Goal: Transaction & Acquisition: Obtain resource

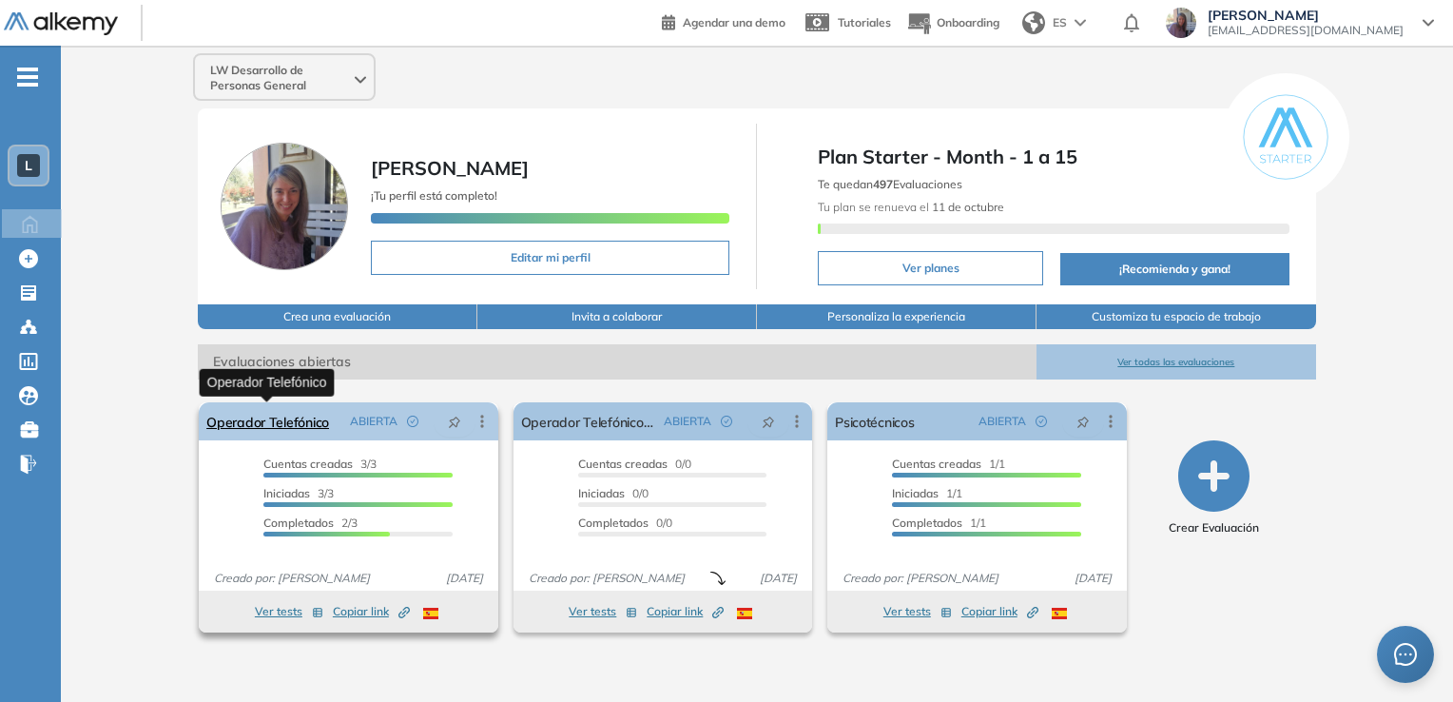
click at [297, 423] on link "Operador Telefónico" at bounding box center [267, 421] width 123 height 38
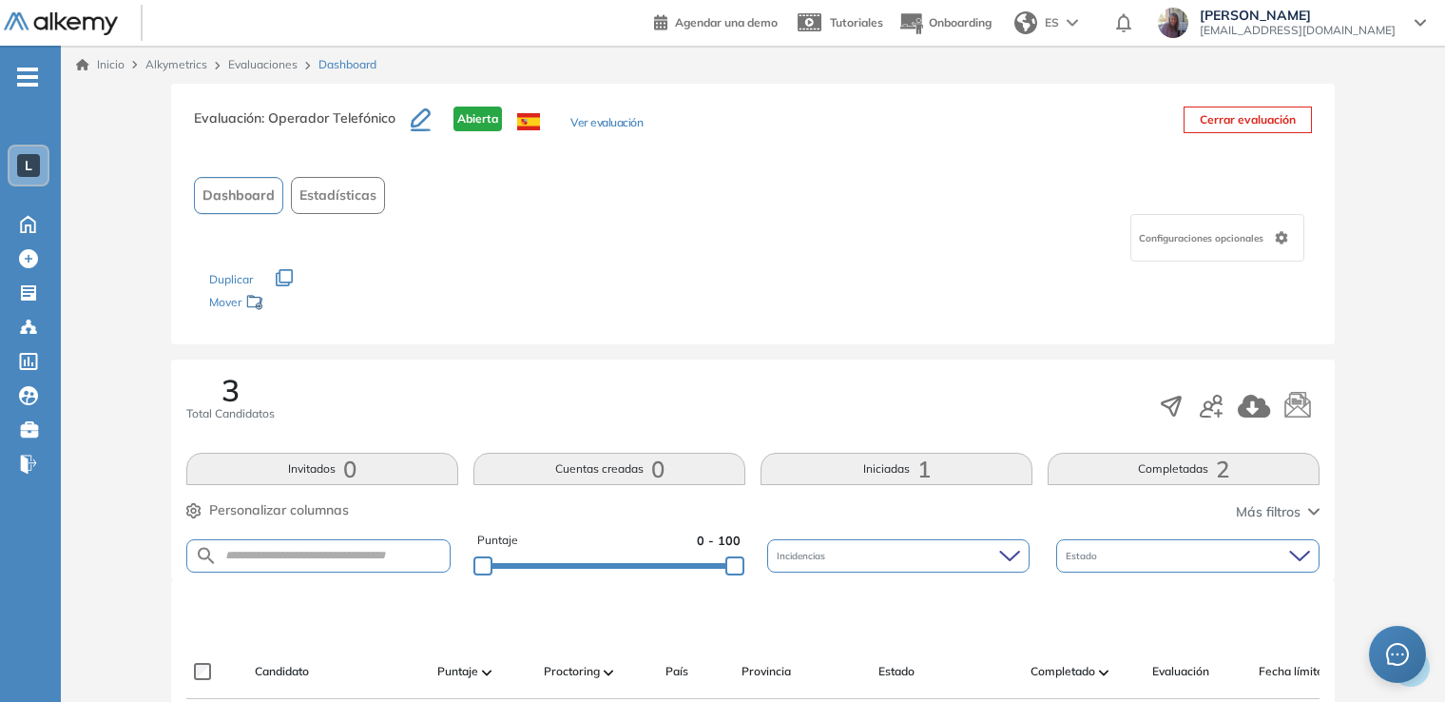
click at [132, 458] on div "Evaluación : Operador Telefónico Abierta Ver evaluación Cerrar evaluación Dashb…" at bounding box center [752, 689] width 1369 height 1211
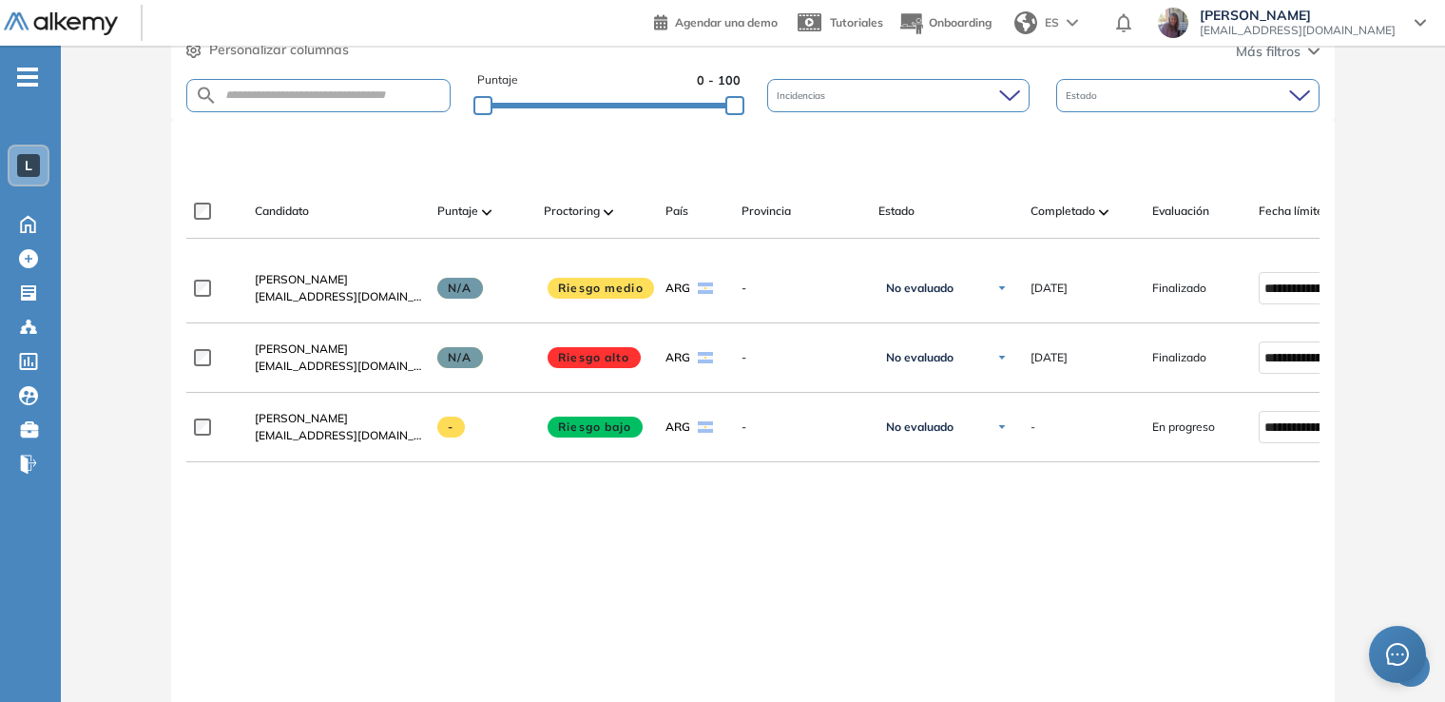
scroll to position [570, 0]
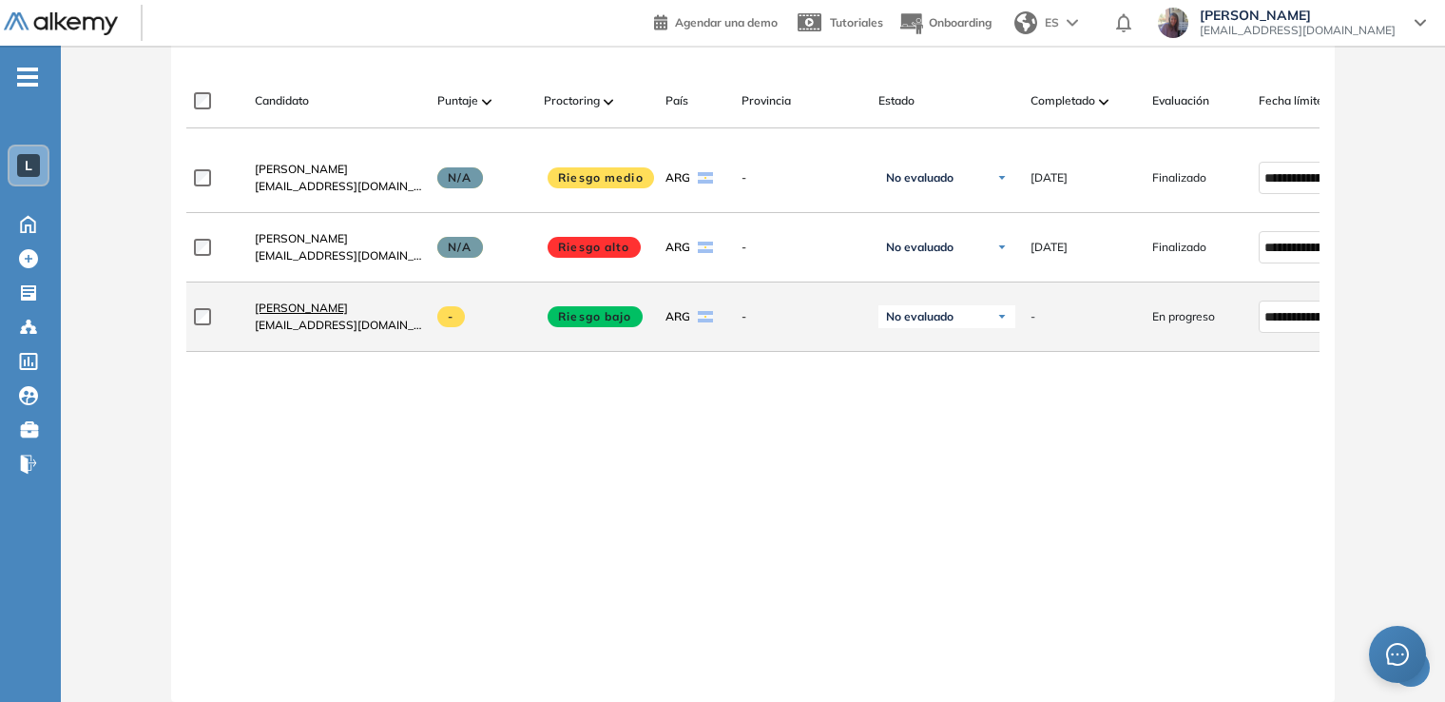
click at [287, 315] on span "Agustina Trobbiani" at bounding box center [301, 307] width 93 height 14
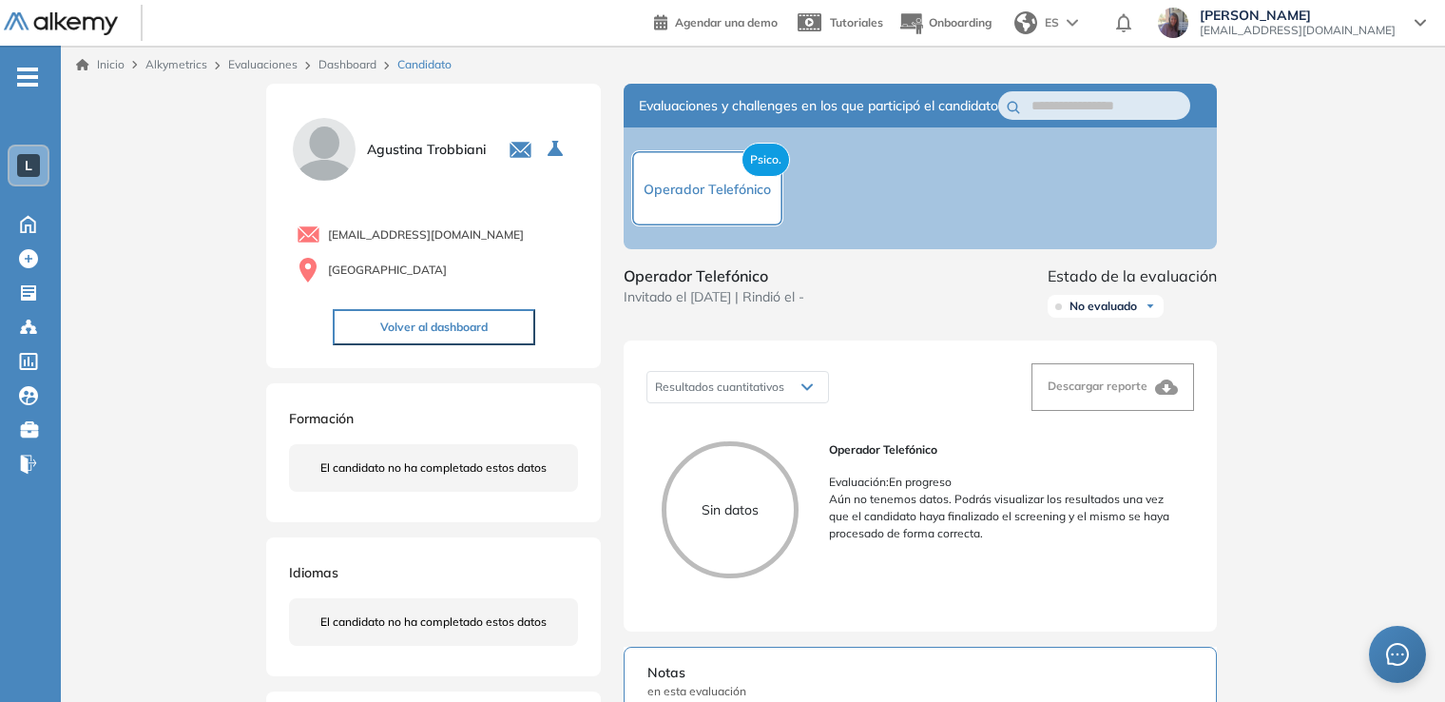
click at [380, 333] on button "Volver al dashboard" at bounding box center [434, 327] width 203 height 36
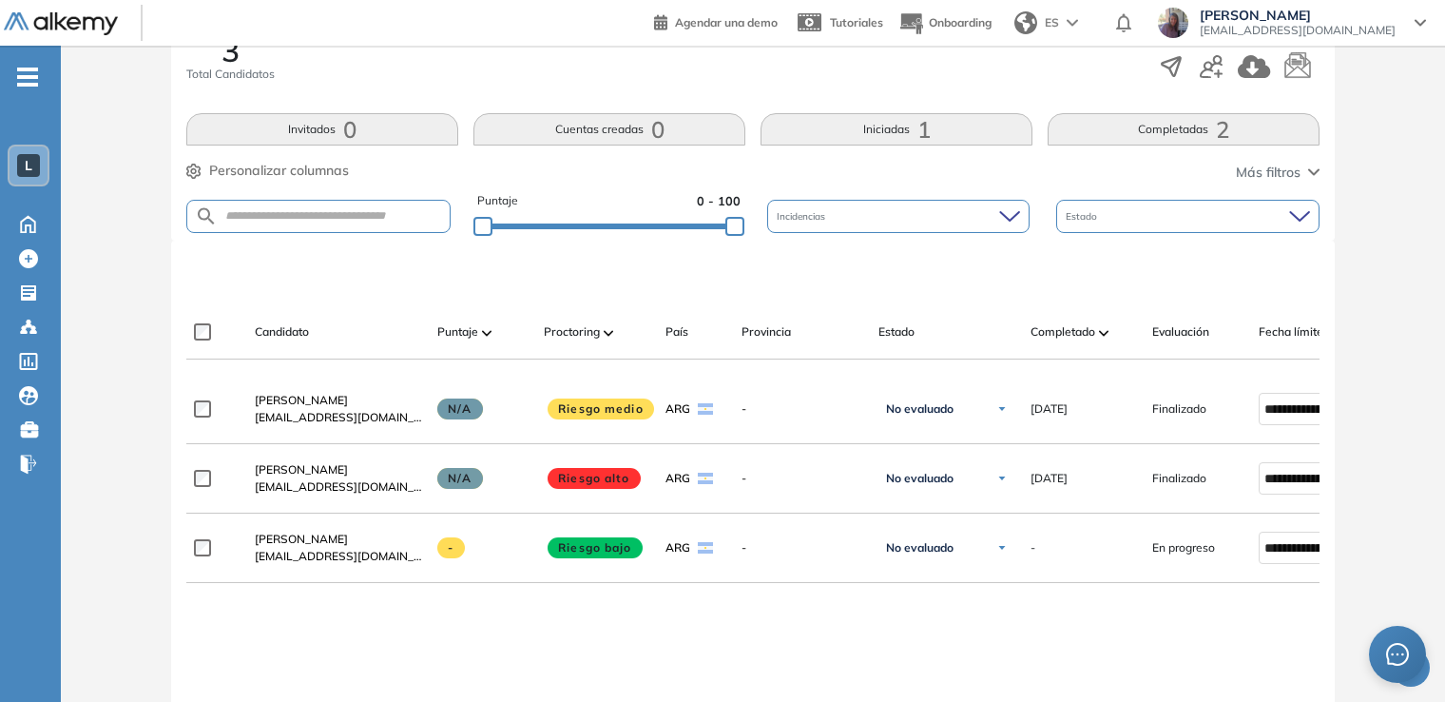
scroll to position [342, 0]
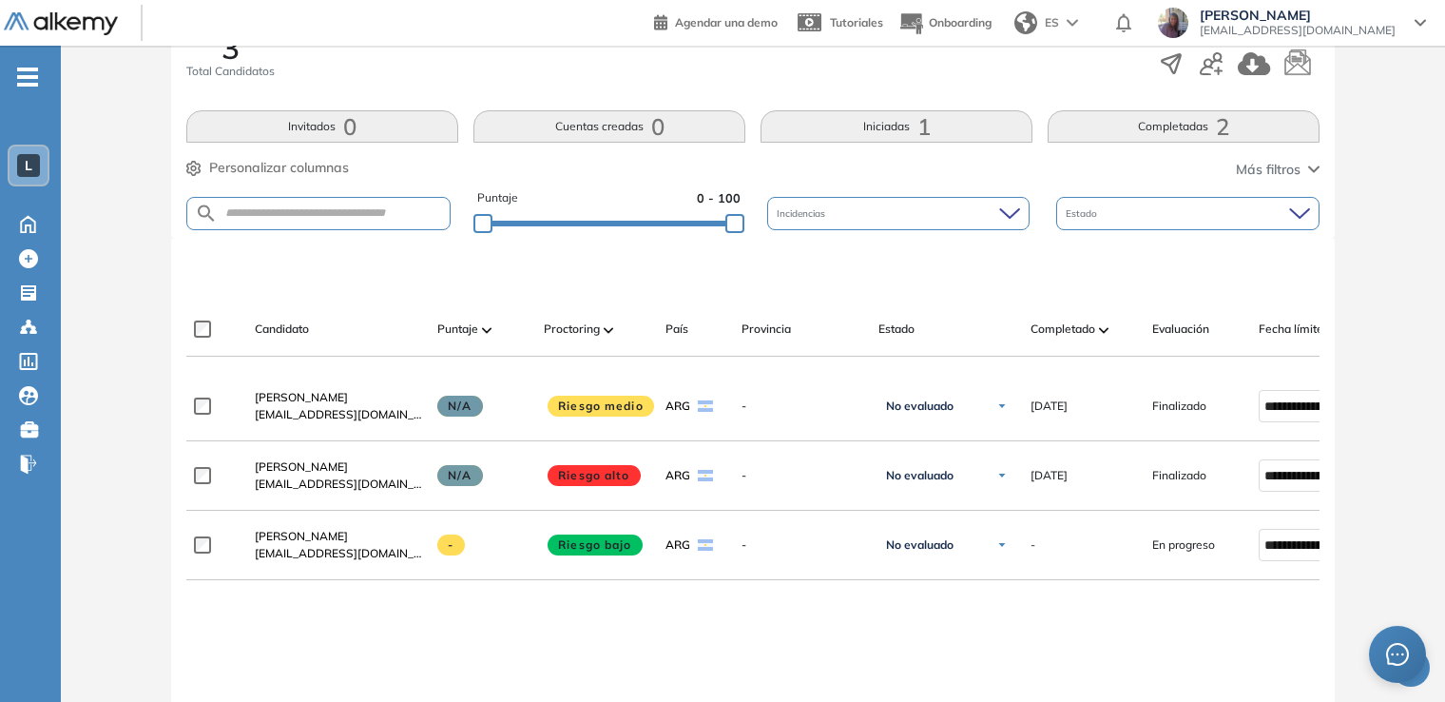
click at [1179, 123] on button "Completadas 2" at bounding box center [1184, 126] width 272 height 32
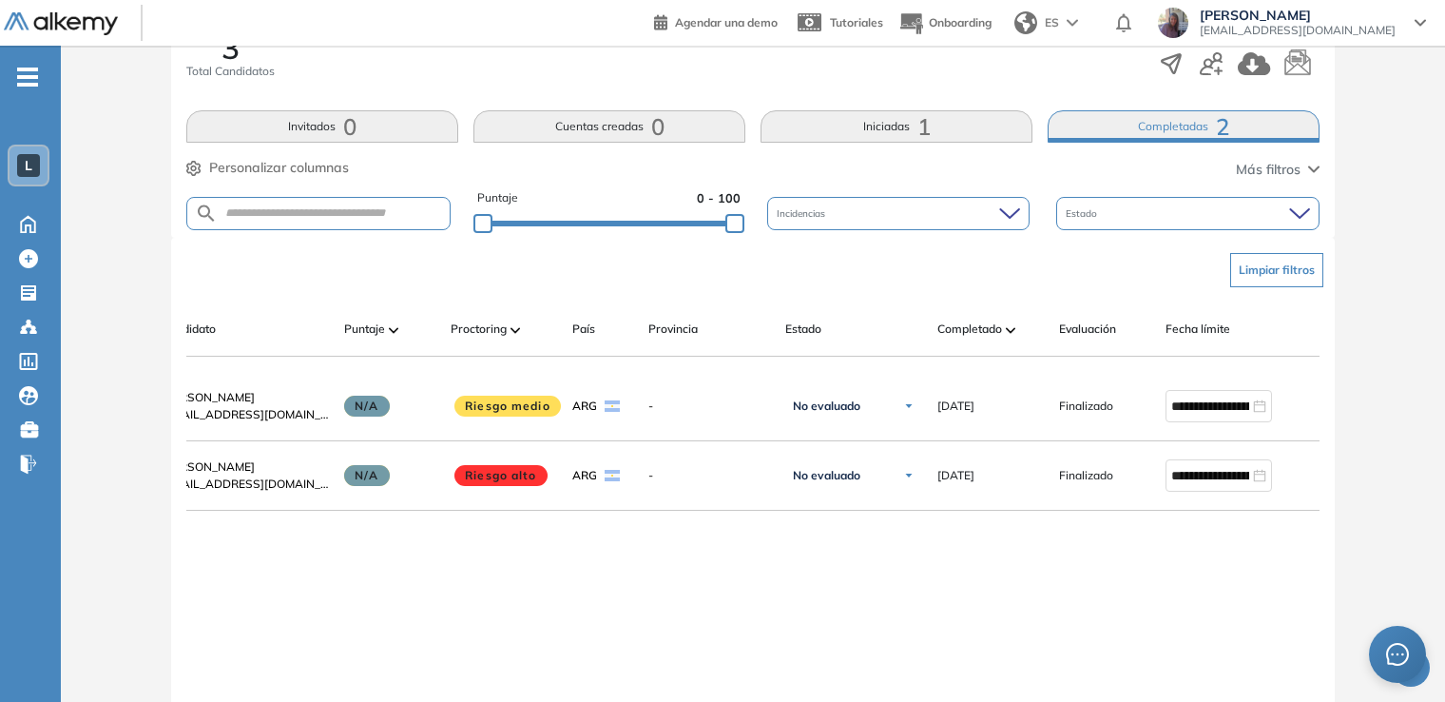
scroll to position [0, 145]
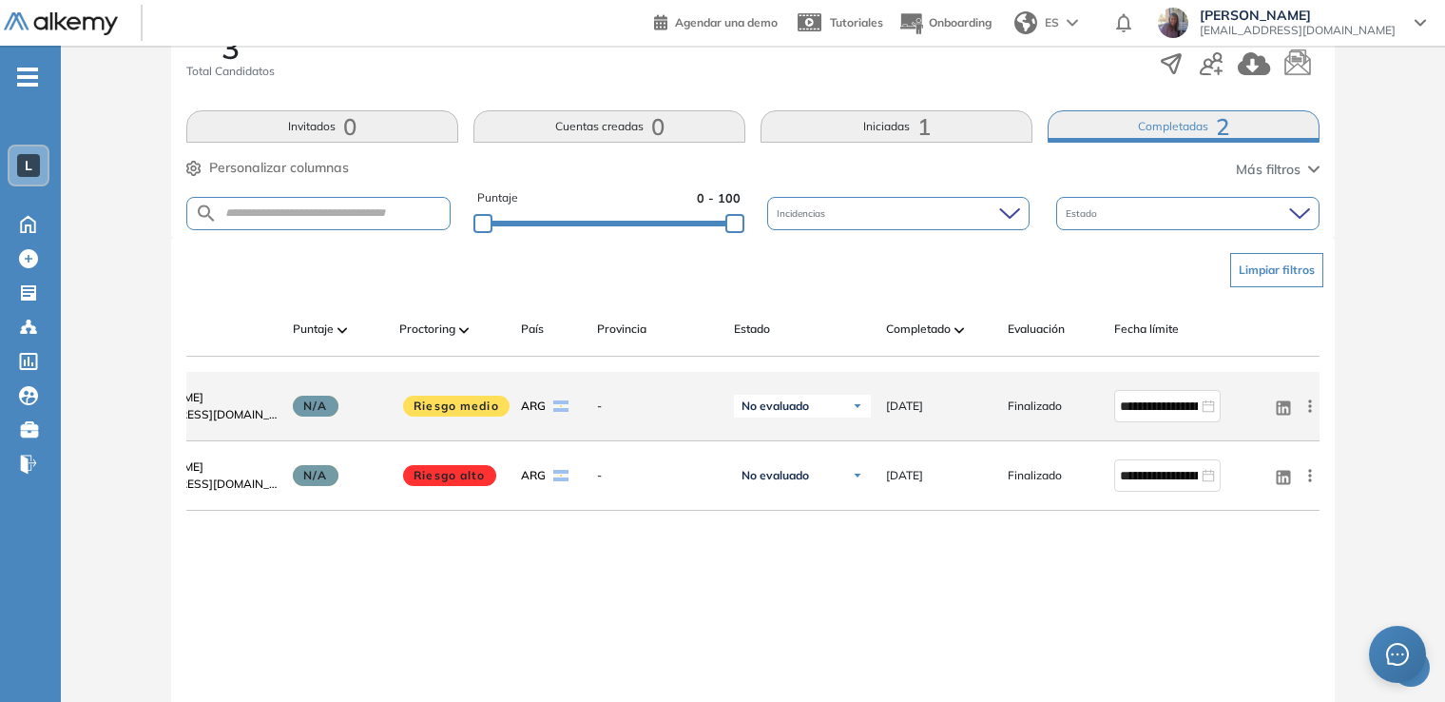
click at [1311, 412] on icon at bounding box center [1309, 405] width 3 height 12
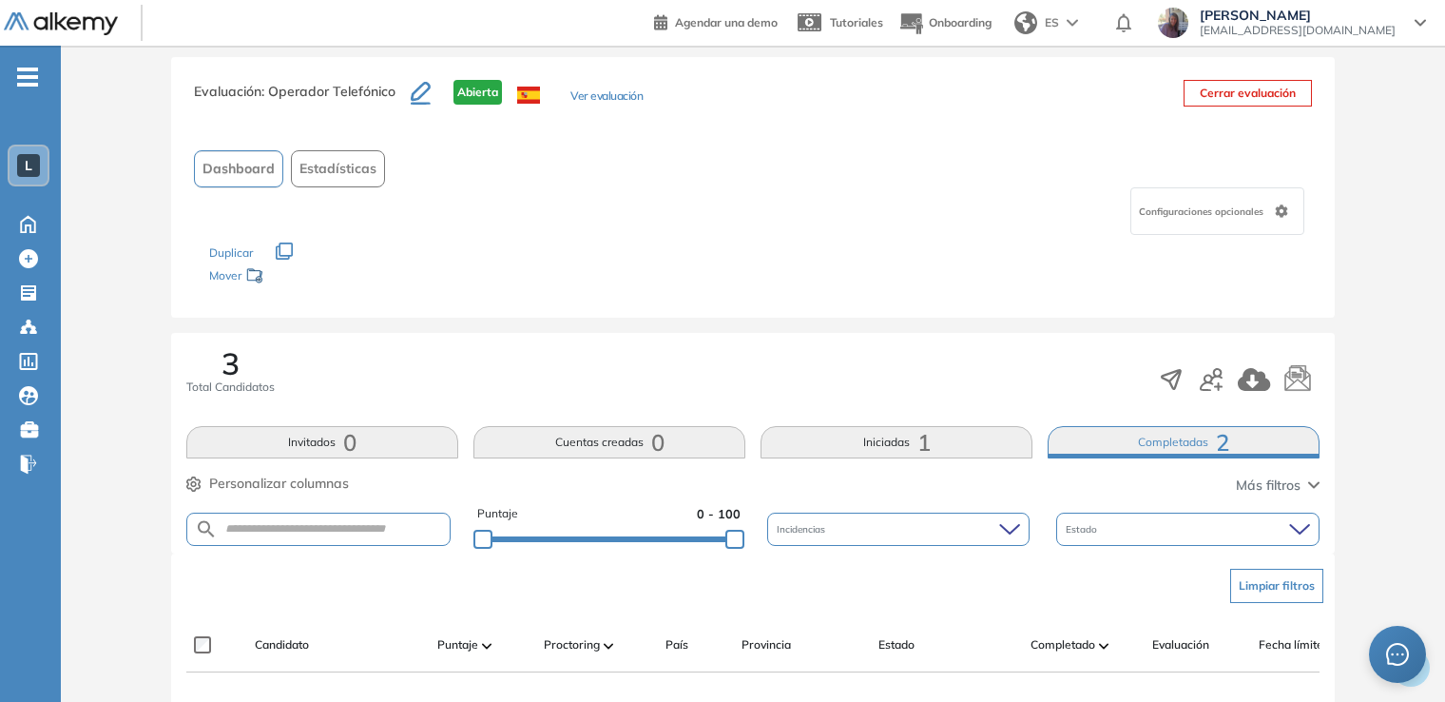
scroll to position [0, 0]
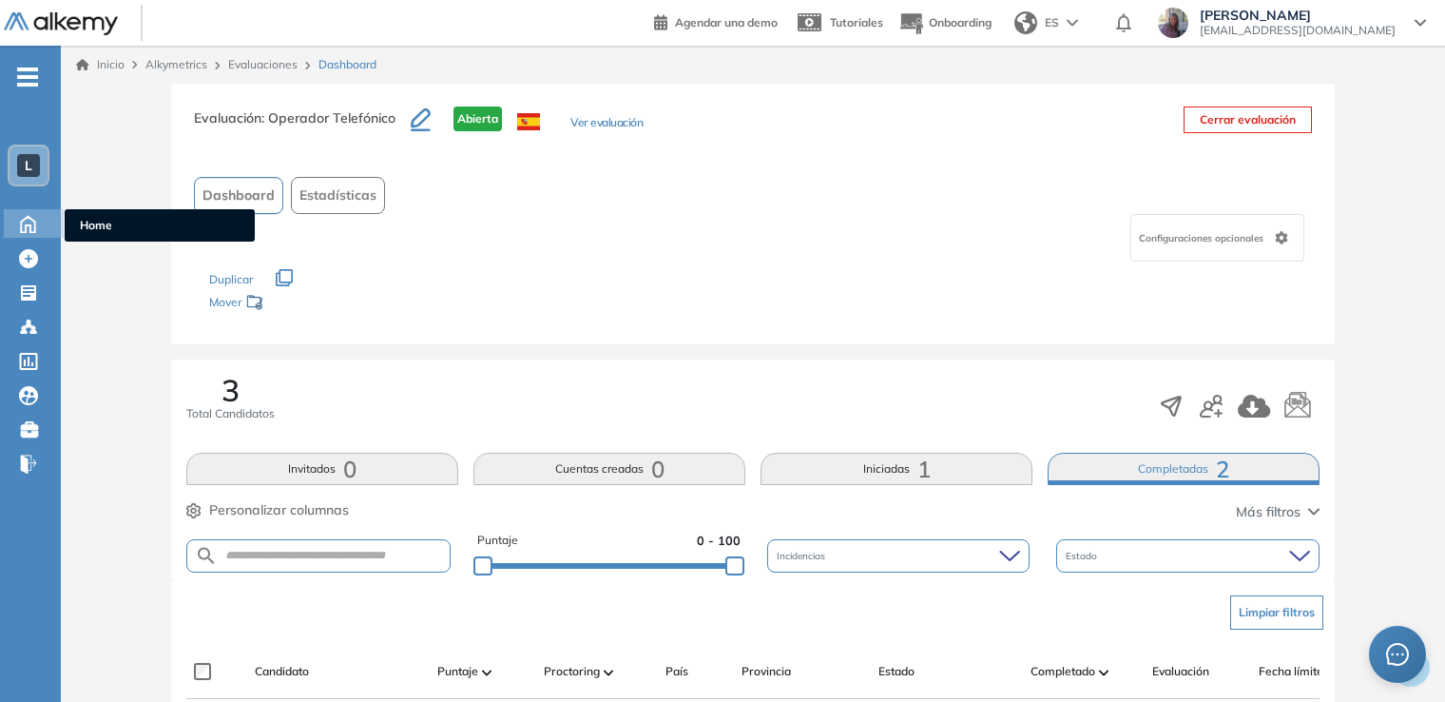
click at [23, 222] on icon at bounding box center [27, 222] width 33 height 23
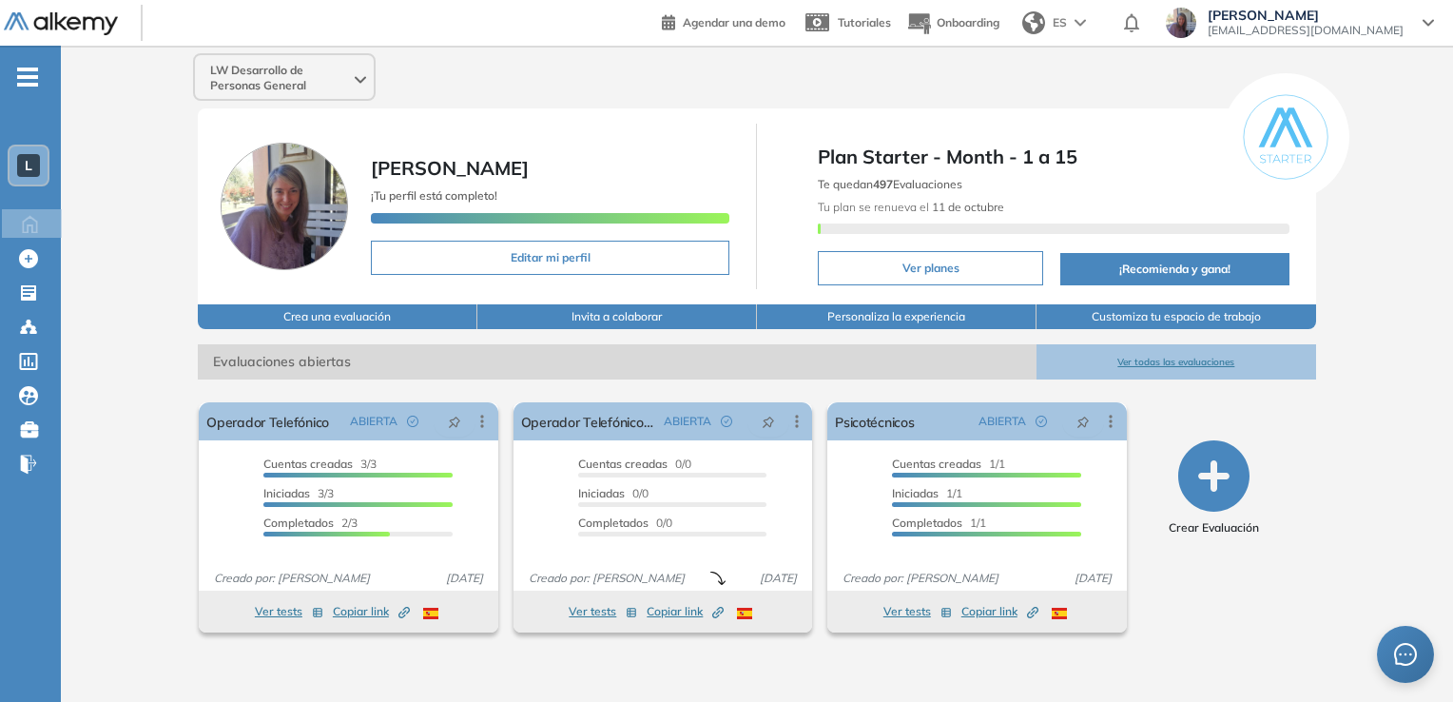
click at [23, 82] on span "-" at bounding box center [27, 75] width 21 height 15
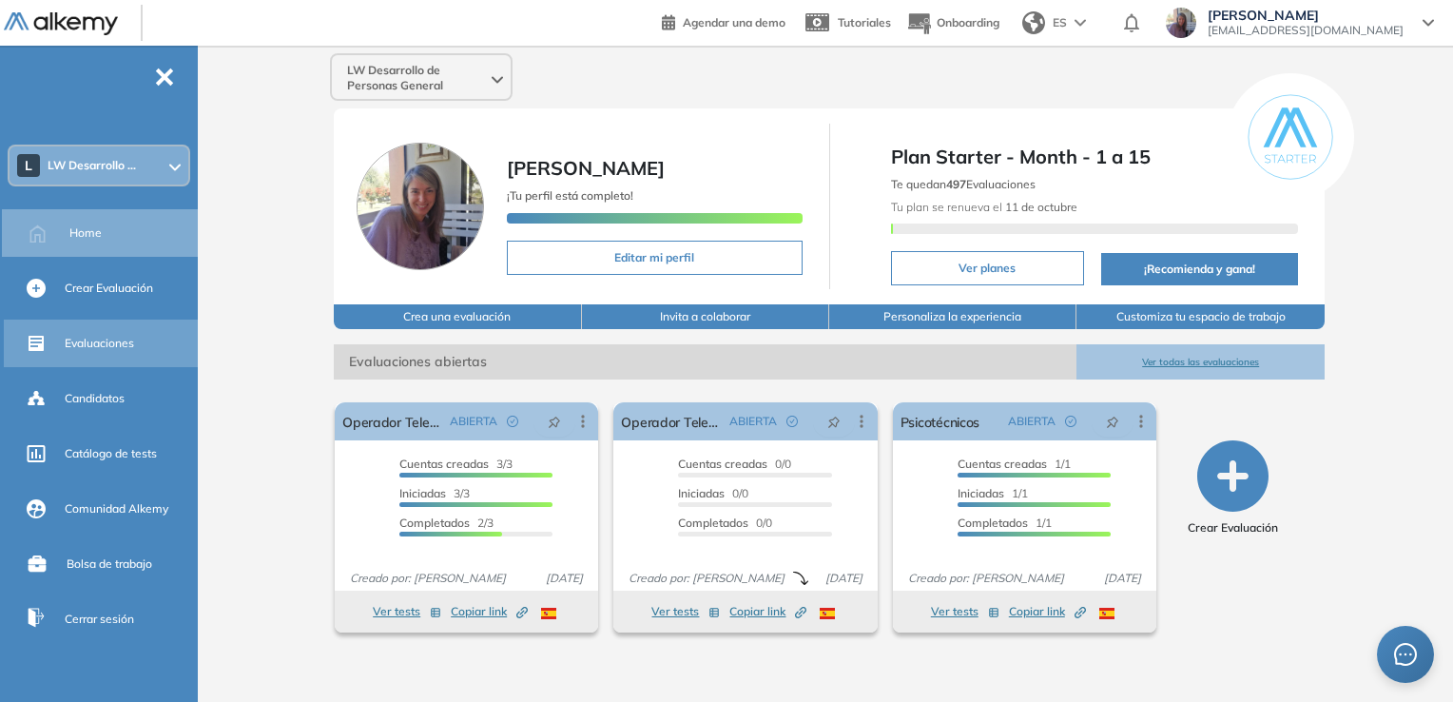
click at [125, 343] on span "Evaluaciones" at bounding box center [99, 343] width 69 height 17
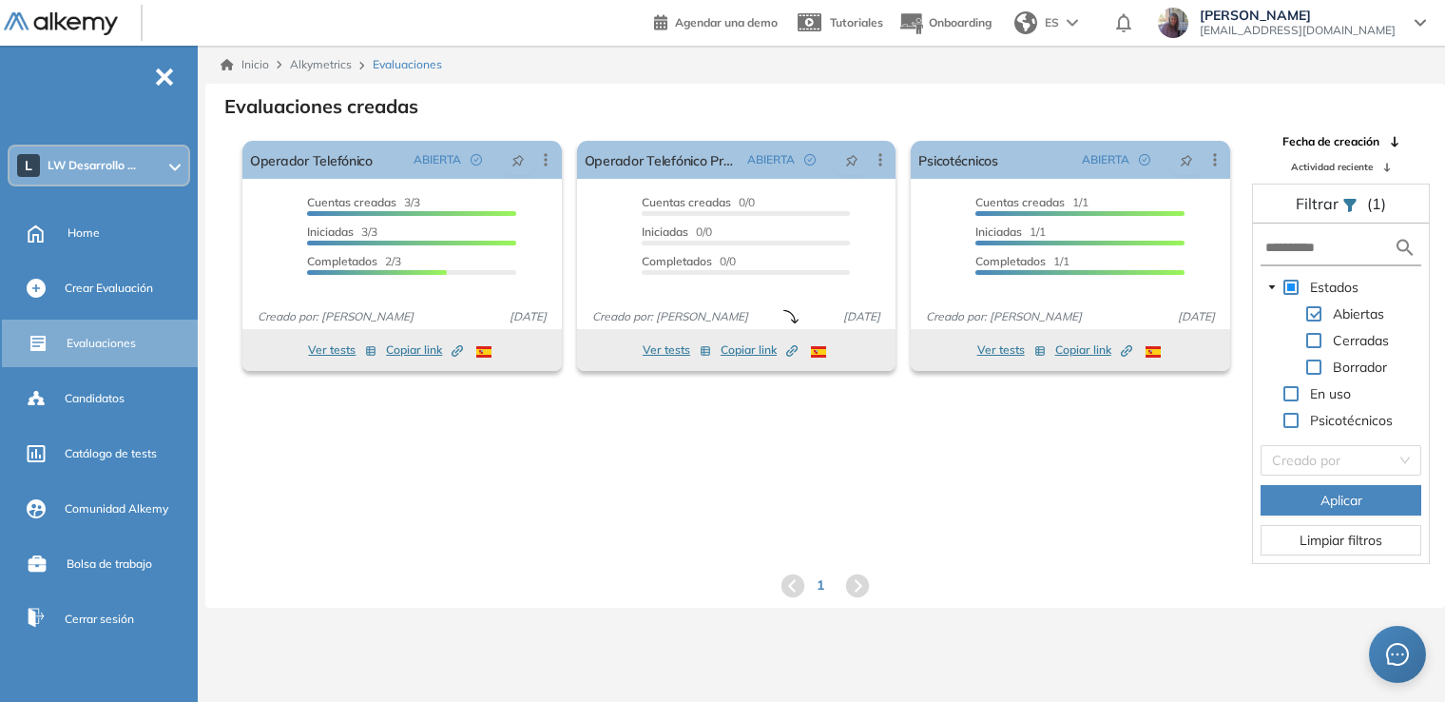
click at [169, 169] on icon at bounding box center [174, 168] width 11 height 8
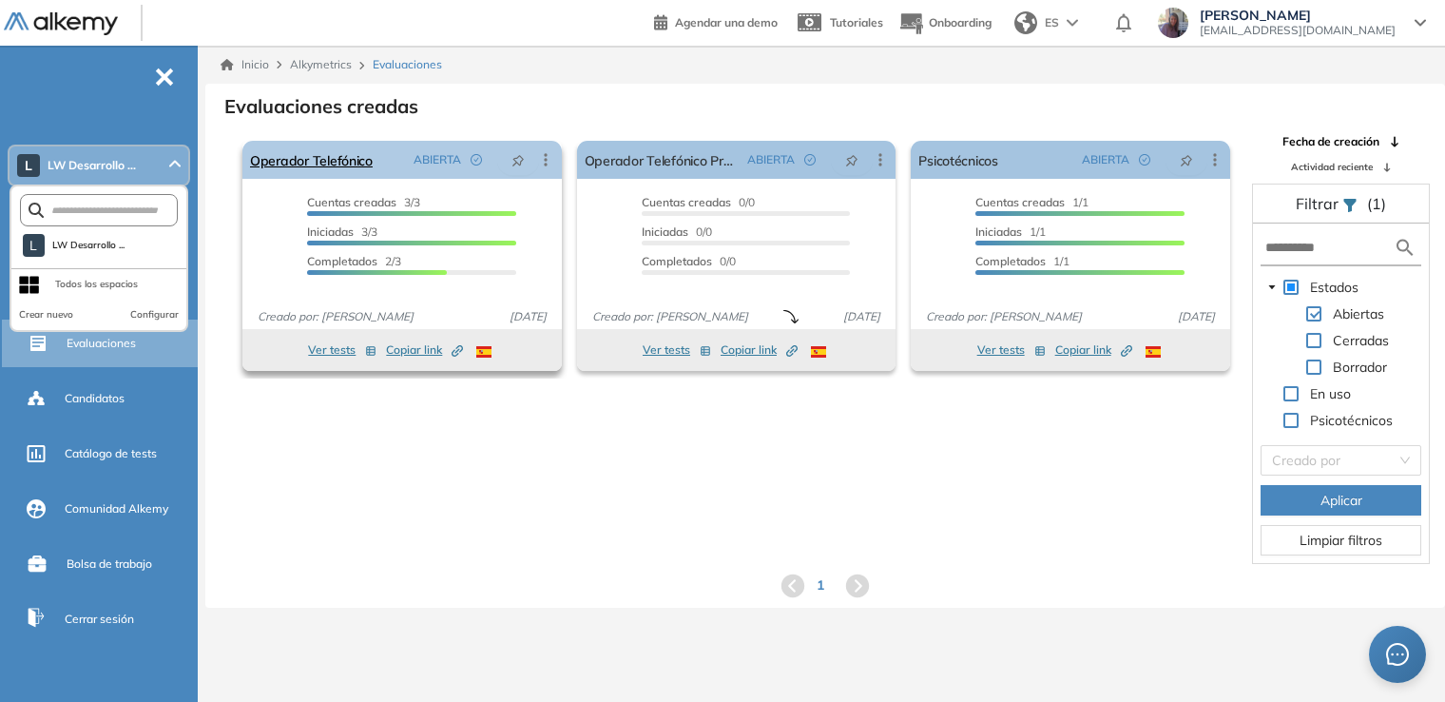
click at [551, 154] on icon at bounding box center [545, 159] width 19 height 19
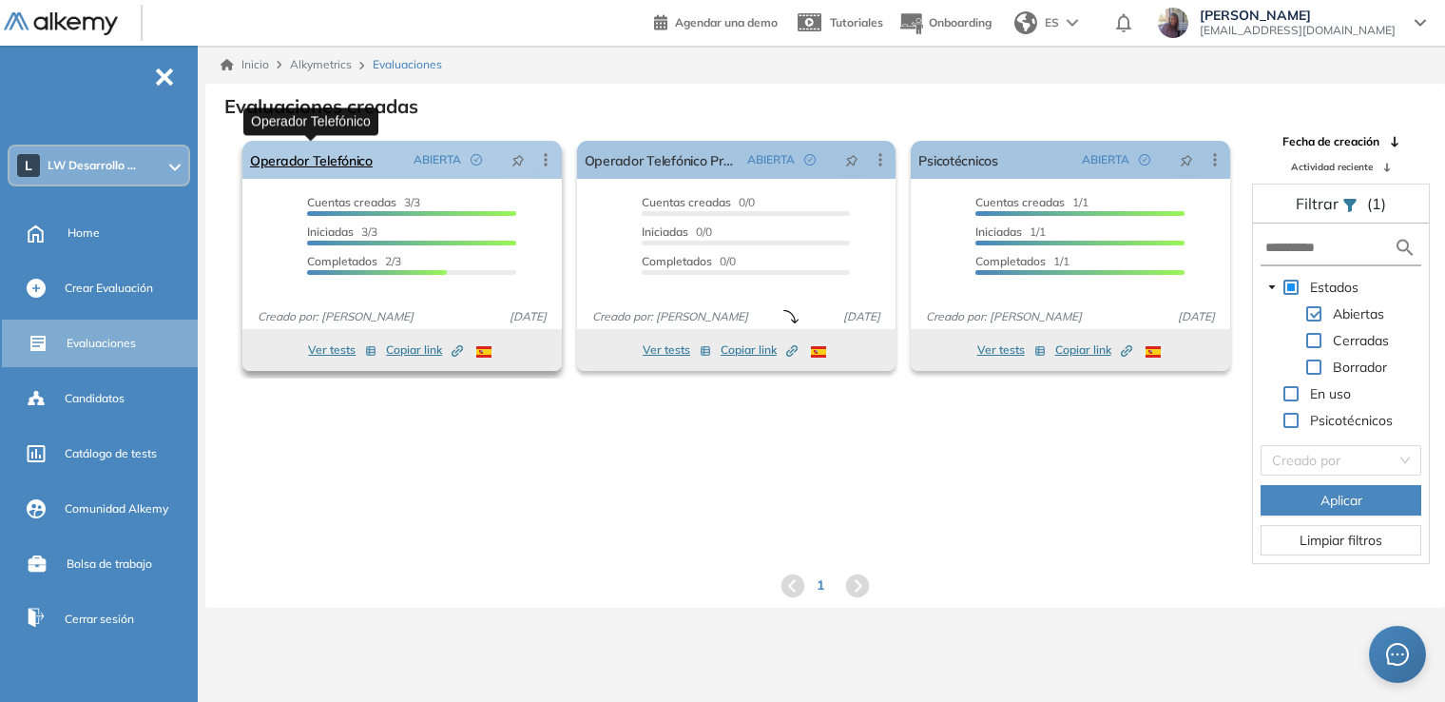
click at [320, 160] on link "Operador Telefónico" at bounding box center [311, 160] width 123 height 38
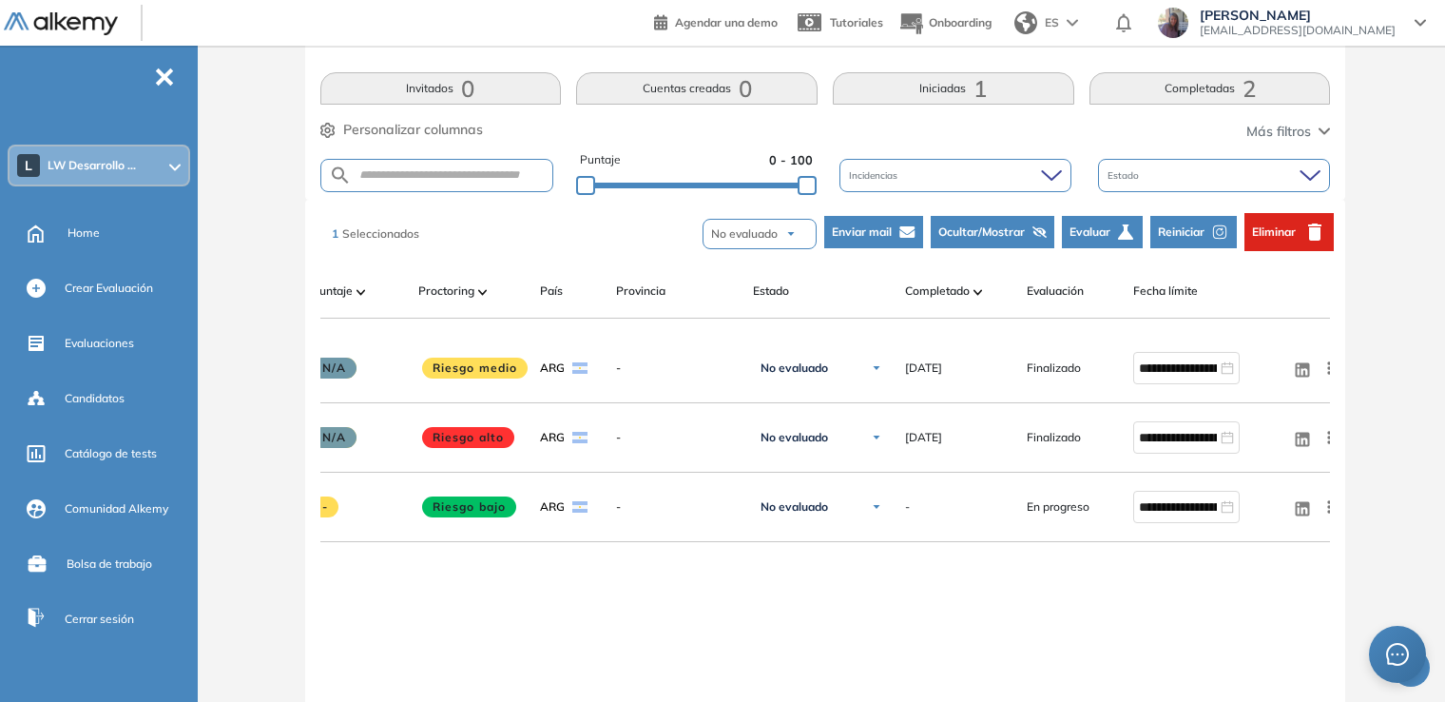
scroll to position [0, 266]
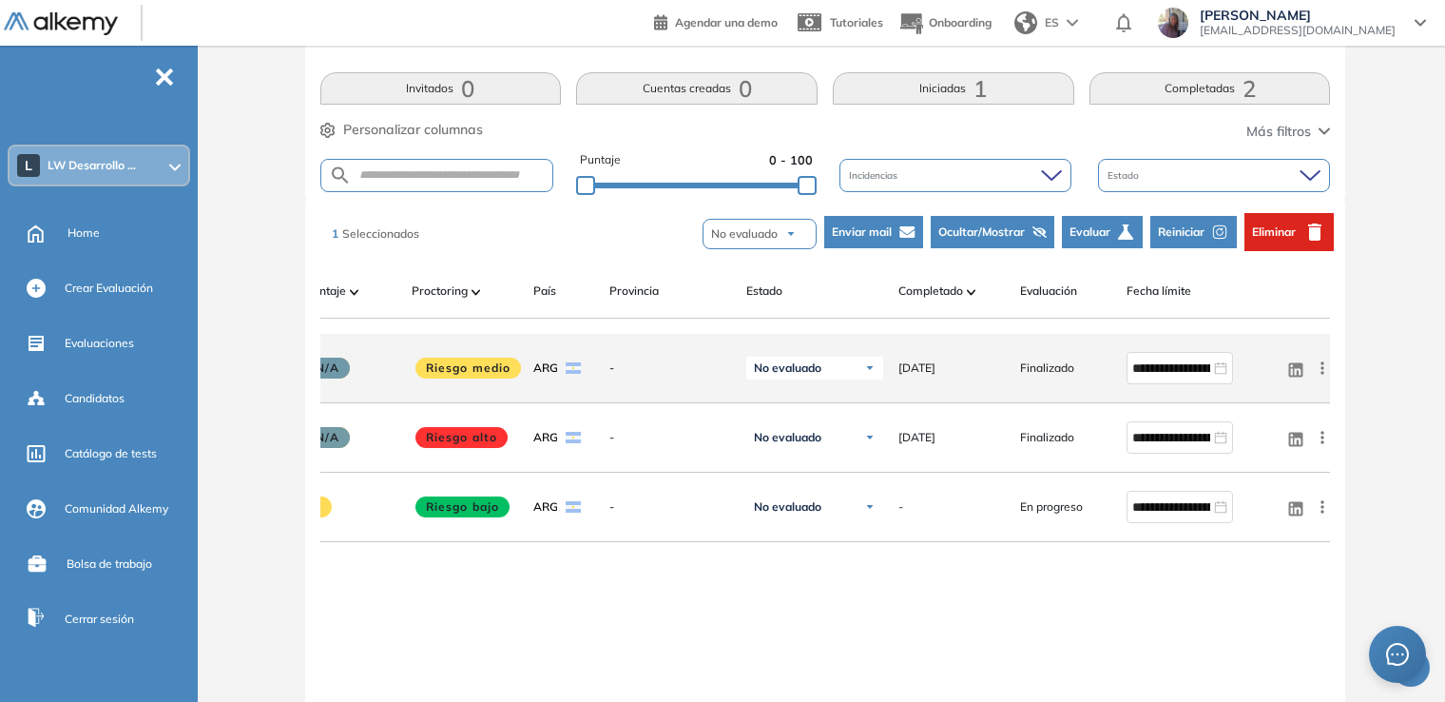
click at [1323, 377] on icon at bounding box center [1322, 367] width 19 height 19
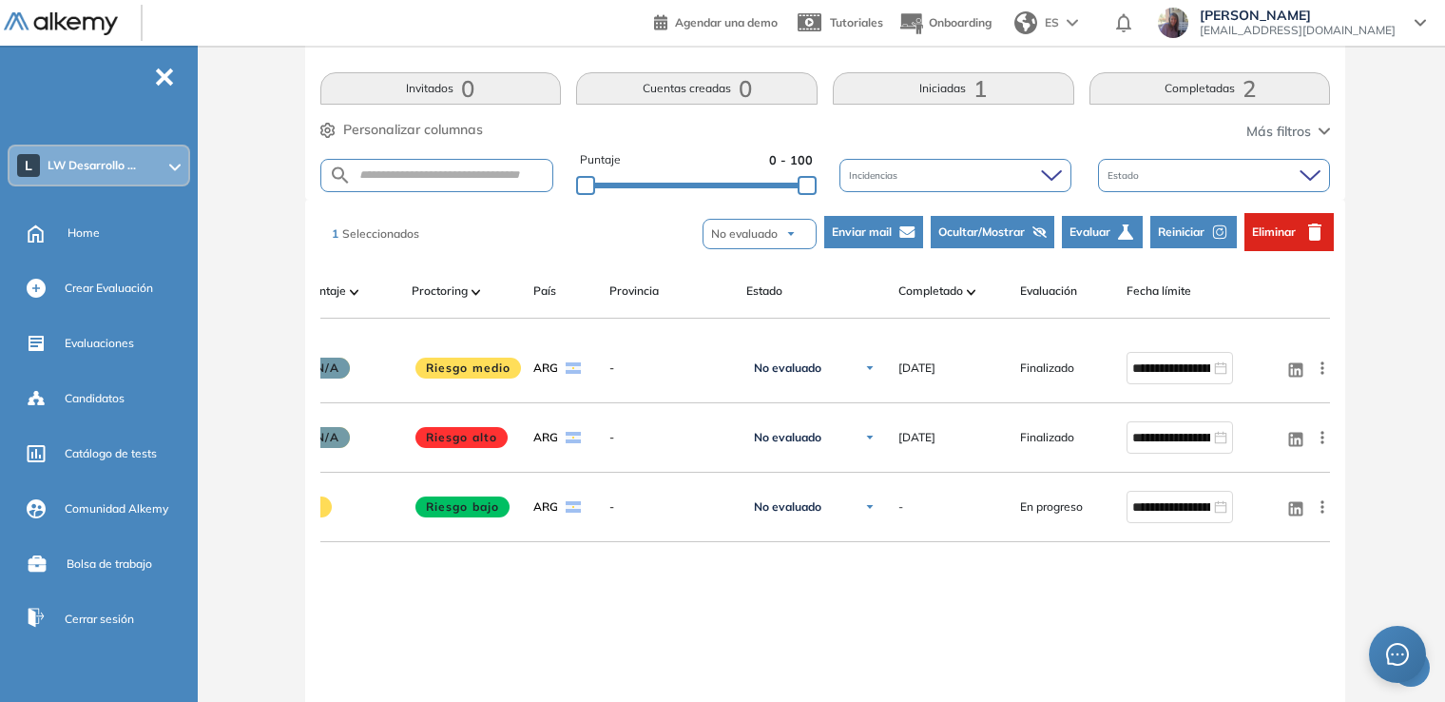
click at [1405, 311] on div "Evaluación : Operador Telefónico Abierta Ver evaluación Cerrar evaluación Dashb…" at bounding box center [825, 308] width 1225 height 1211
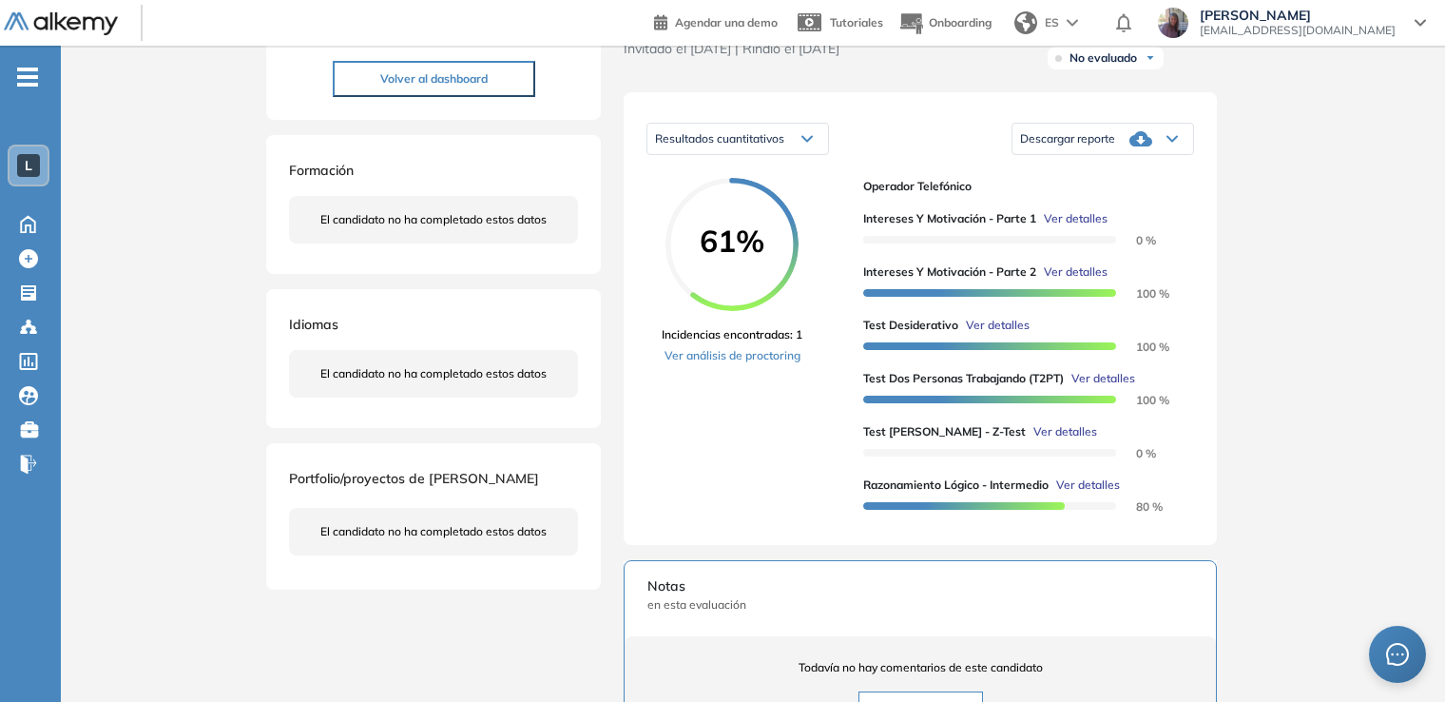
scroll to position [247, 0]
click at [1171, 144] on icon at bounding box center [1172, 140] width 11 height 8
click at [1113, 182] on li "Descargar informe completo" at bounding box center [1091, 172] width 141 height 19
click at [1173, 143] on icon at bounding box center [1173, 140] width 10 height 5
click at [1103, 216] on li "Descargar informe resumido" at bounding box center [1092, 206] width 142 height 19
